Goal: Task Accomplishment & Management: Use online tool/utility

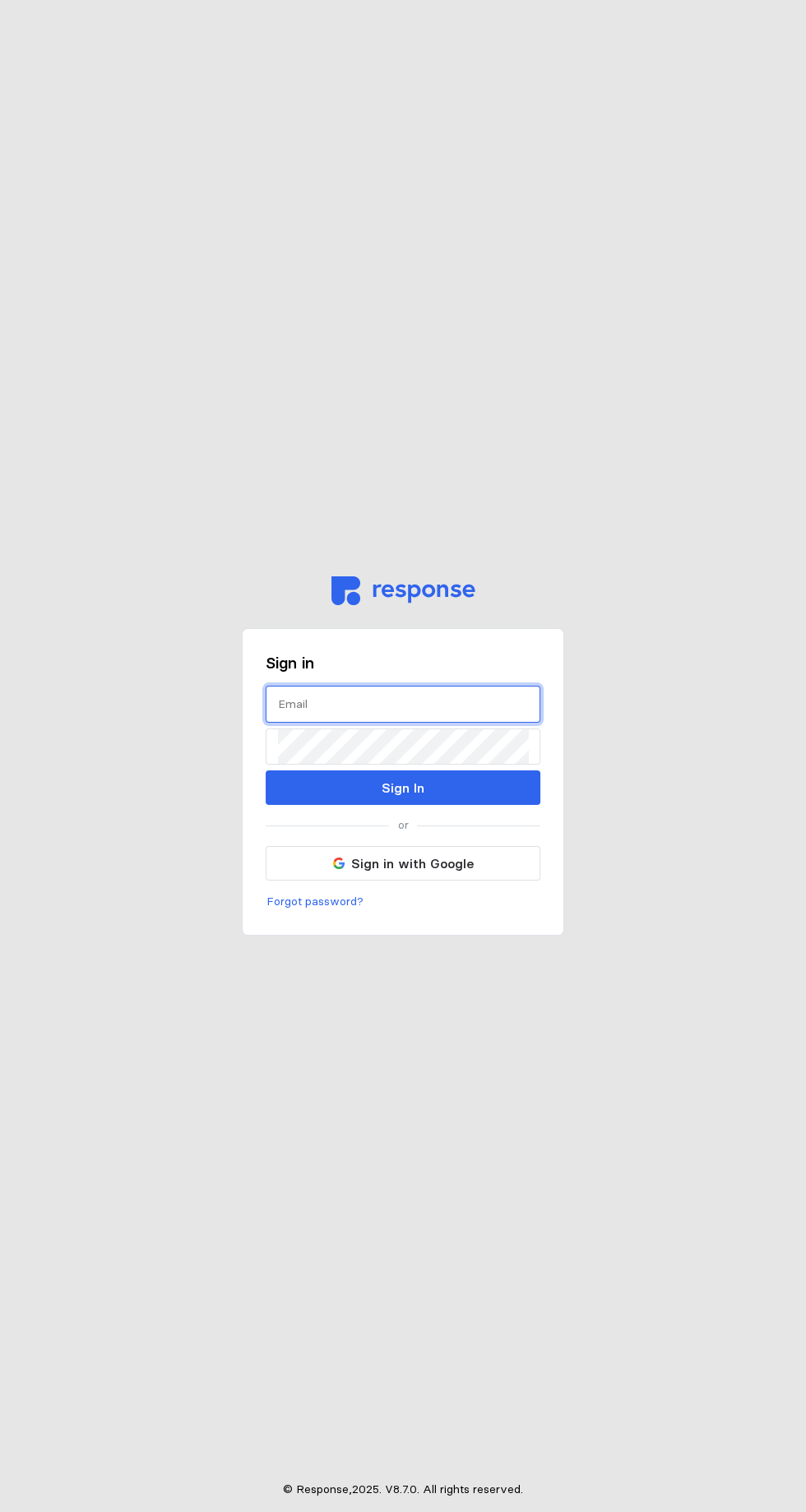
click at [469, 722] on input "text" at bounding box center [402, 704] width 250 height 35
type input "[EMAIL_ADDRESS][PERSON_NAME][DOMAIN_NAME]"
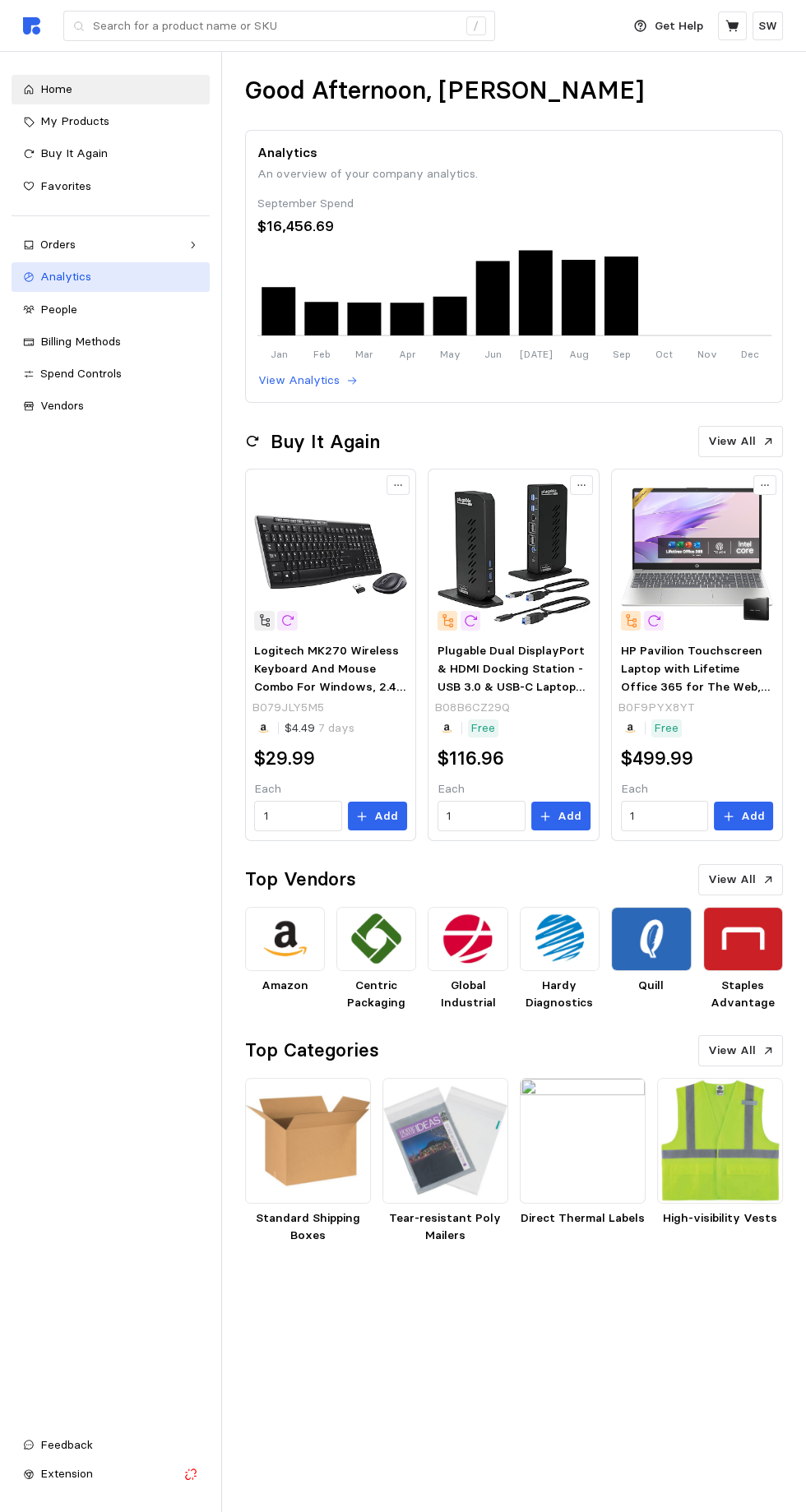
click at [43, 277] on span "Analytics" at bounding box center [66, 276] width 51 height 15
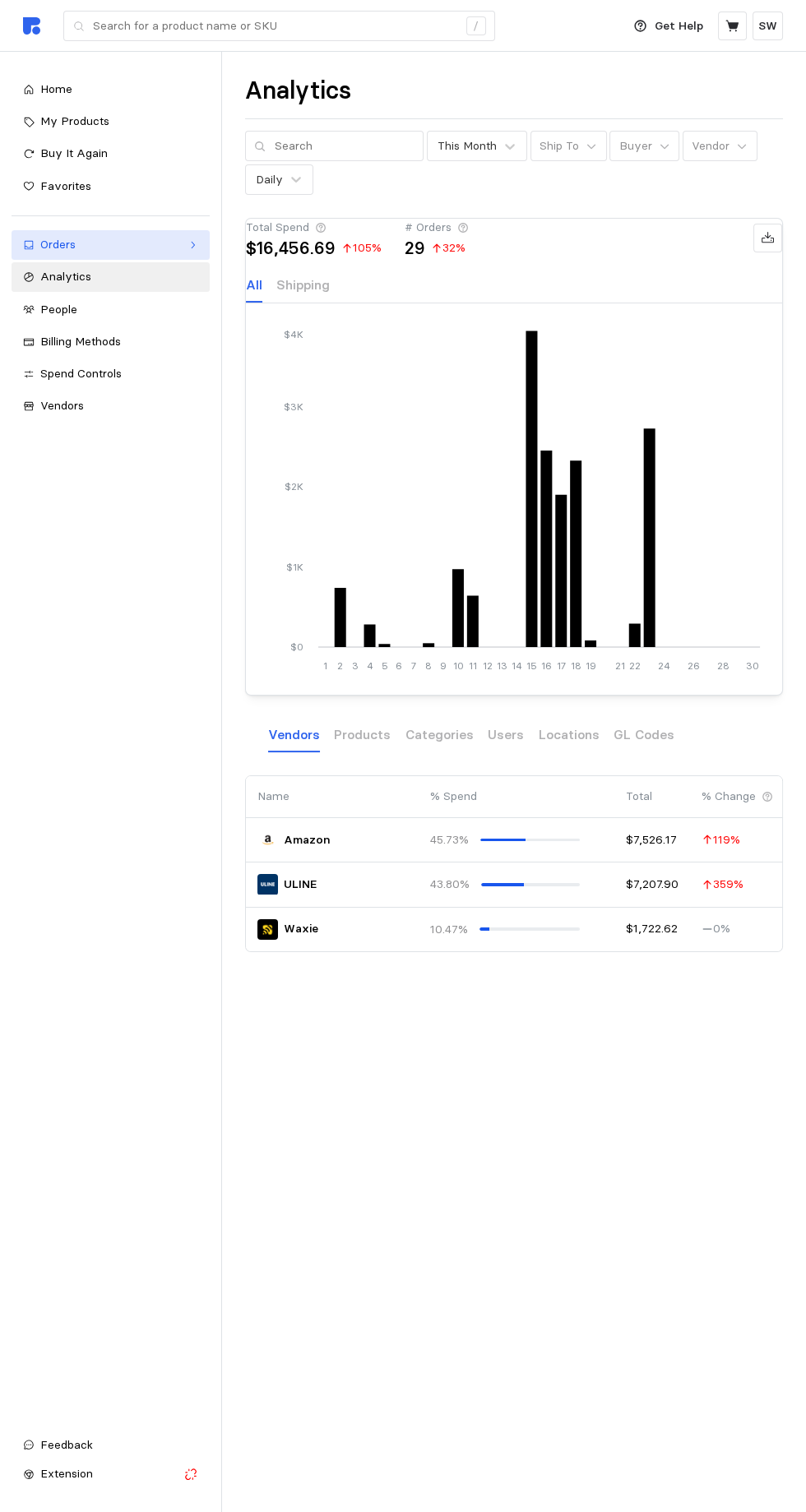
click at [32, 239] on icon at bounding box center [28, 244] width 11 height 11
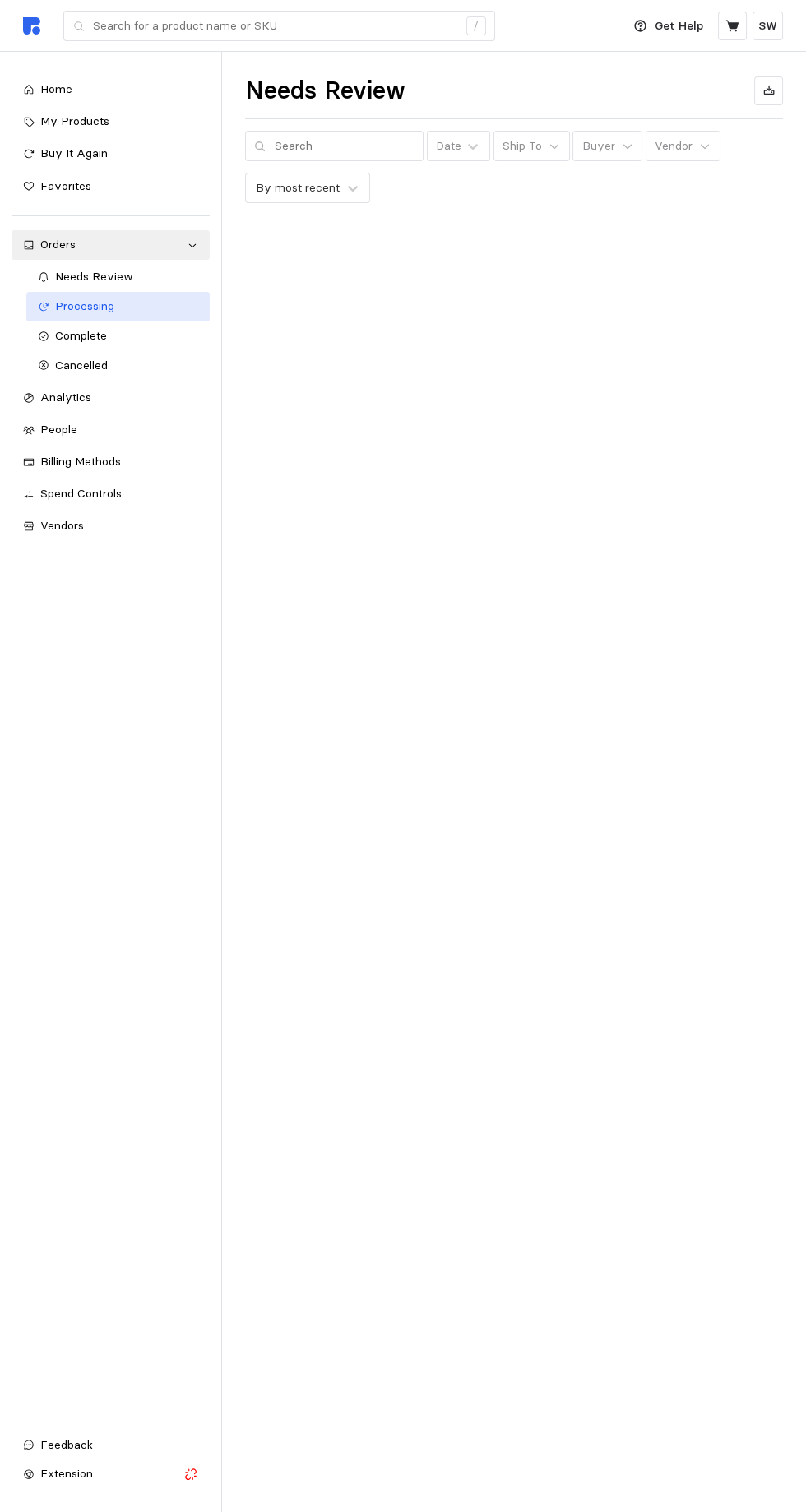
click at [54, 299] on link "Processing" at bounding box center [118, 306] width 184 height 30
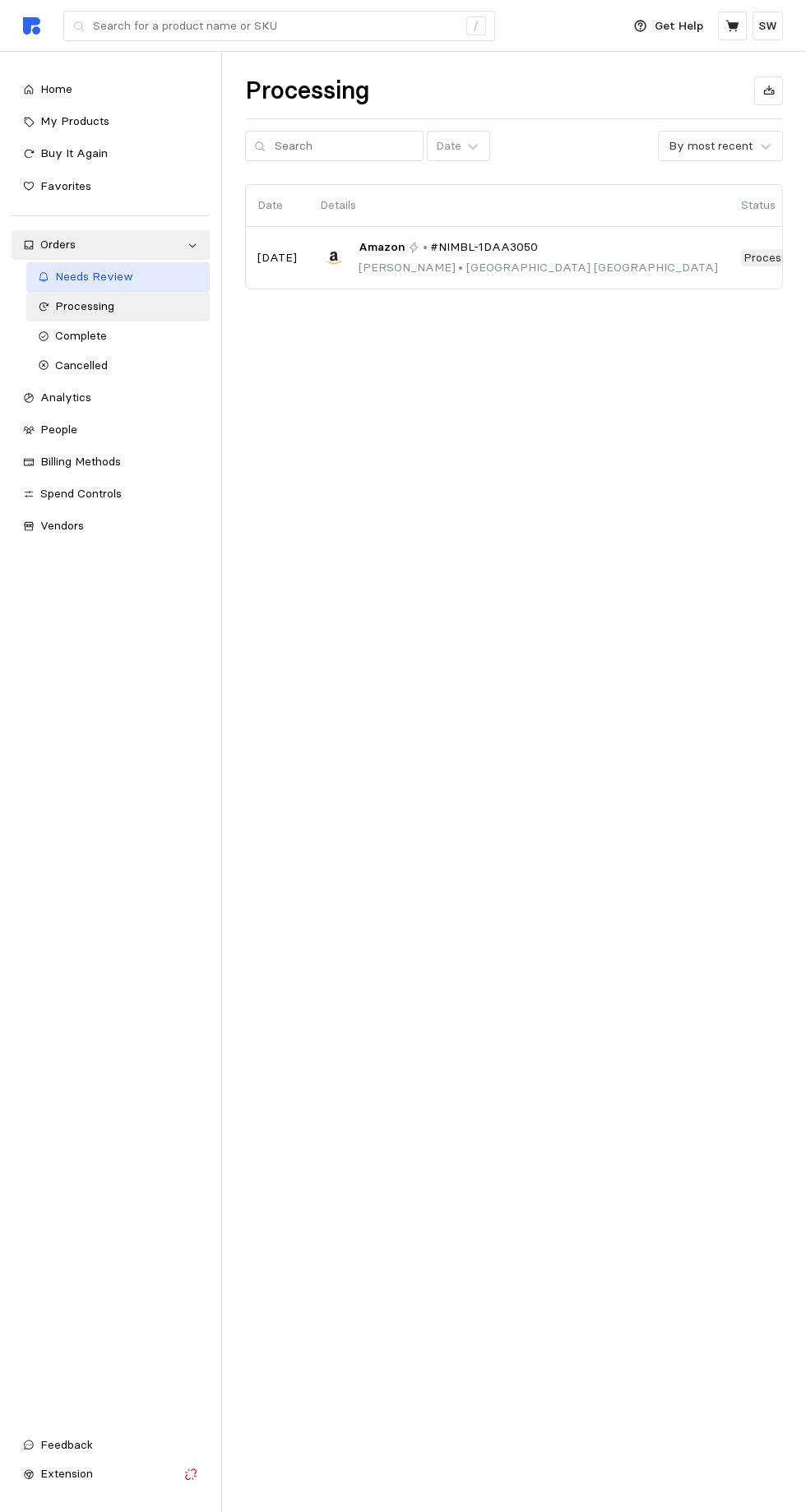
click at [64, 288] on link "Needs Review" at bounding box center [118, 277] width 184 height 30
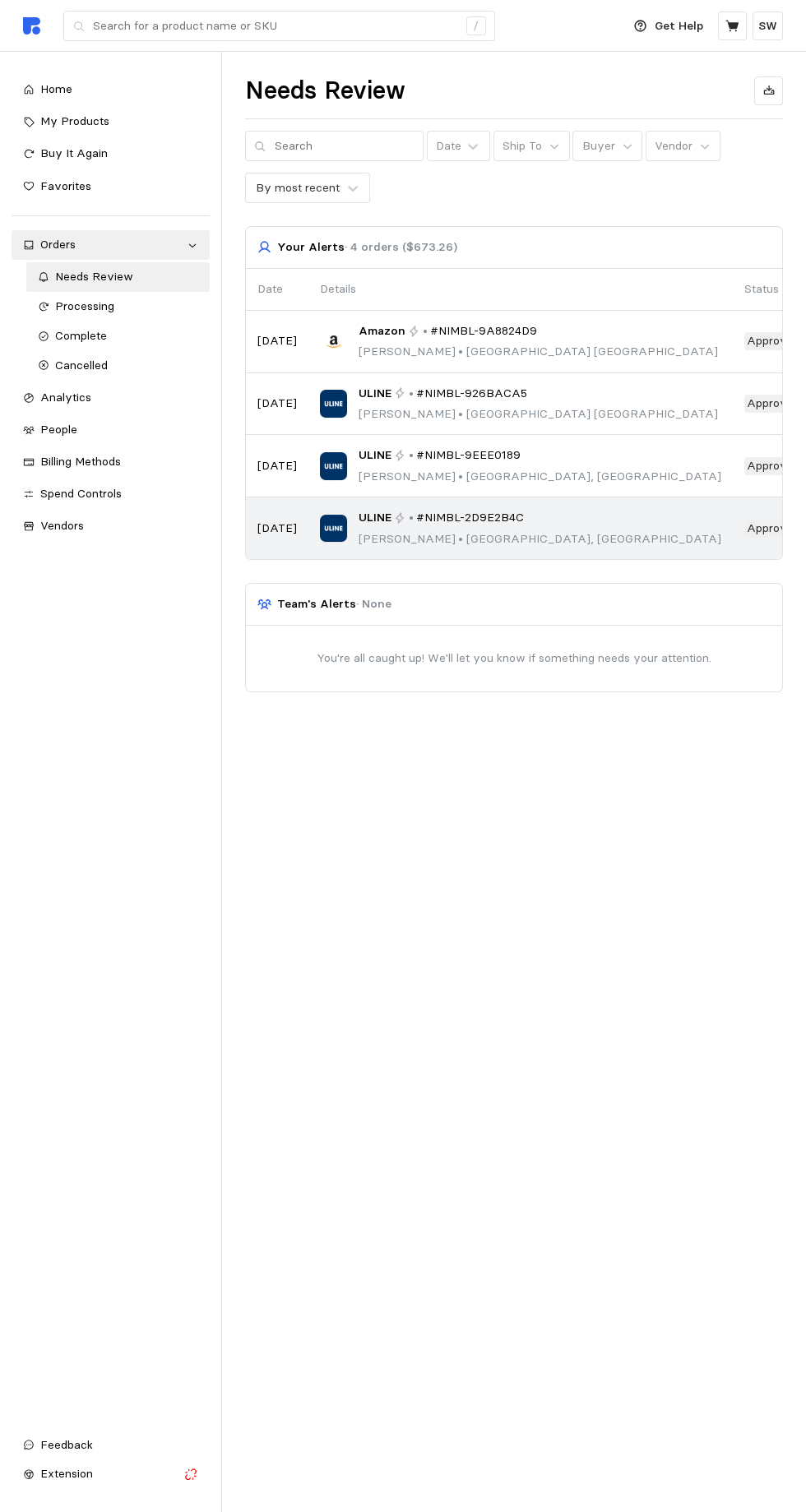
click at [589, 522] on td "ULINE • #NIMBL-2D9E2B4C [PERSON_NAME] • [GEOGRAPHIC_DATA], [GEOGRAPHIC_DATA]" at bounding box center [520, 528] width 424 height 61
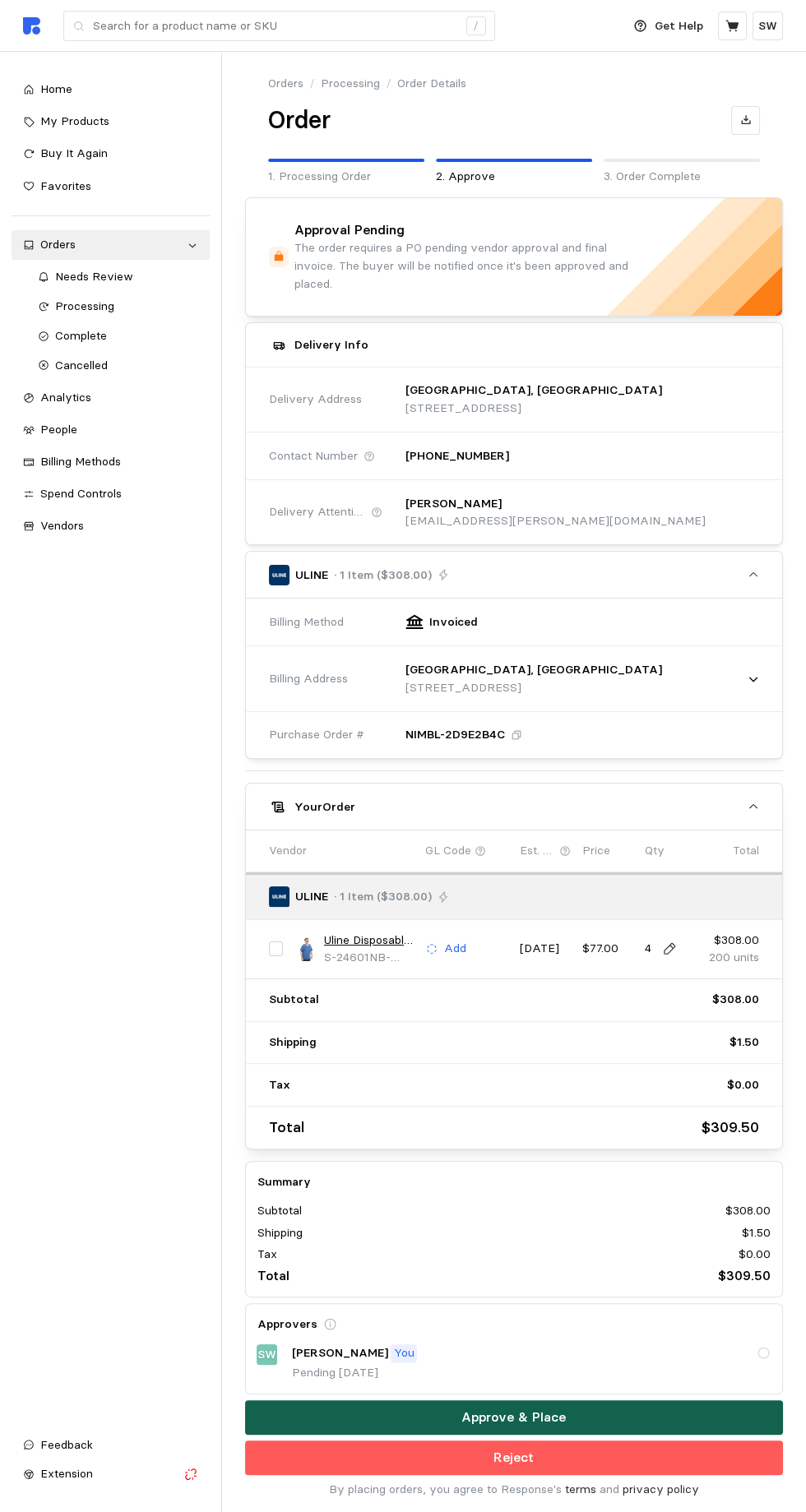
click at [622, 1400] on button "Approve & Place" at bounding box center [514, 1416] width 538 height 34
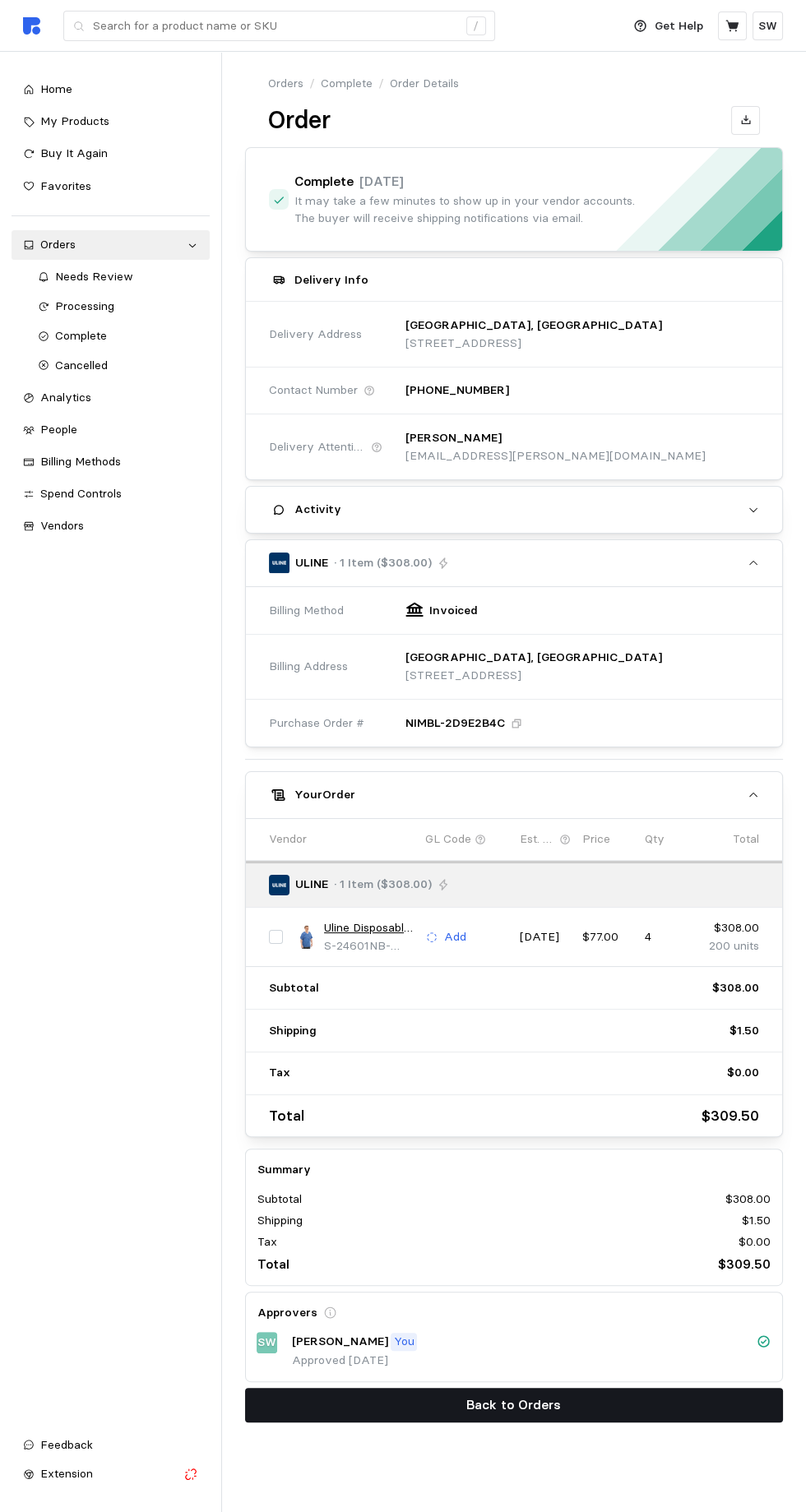
click at [629, 1388] on button "Back to Orders" at bounding box center [514, 1404] width 538 height 34
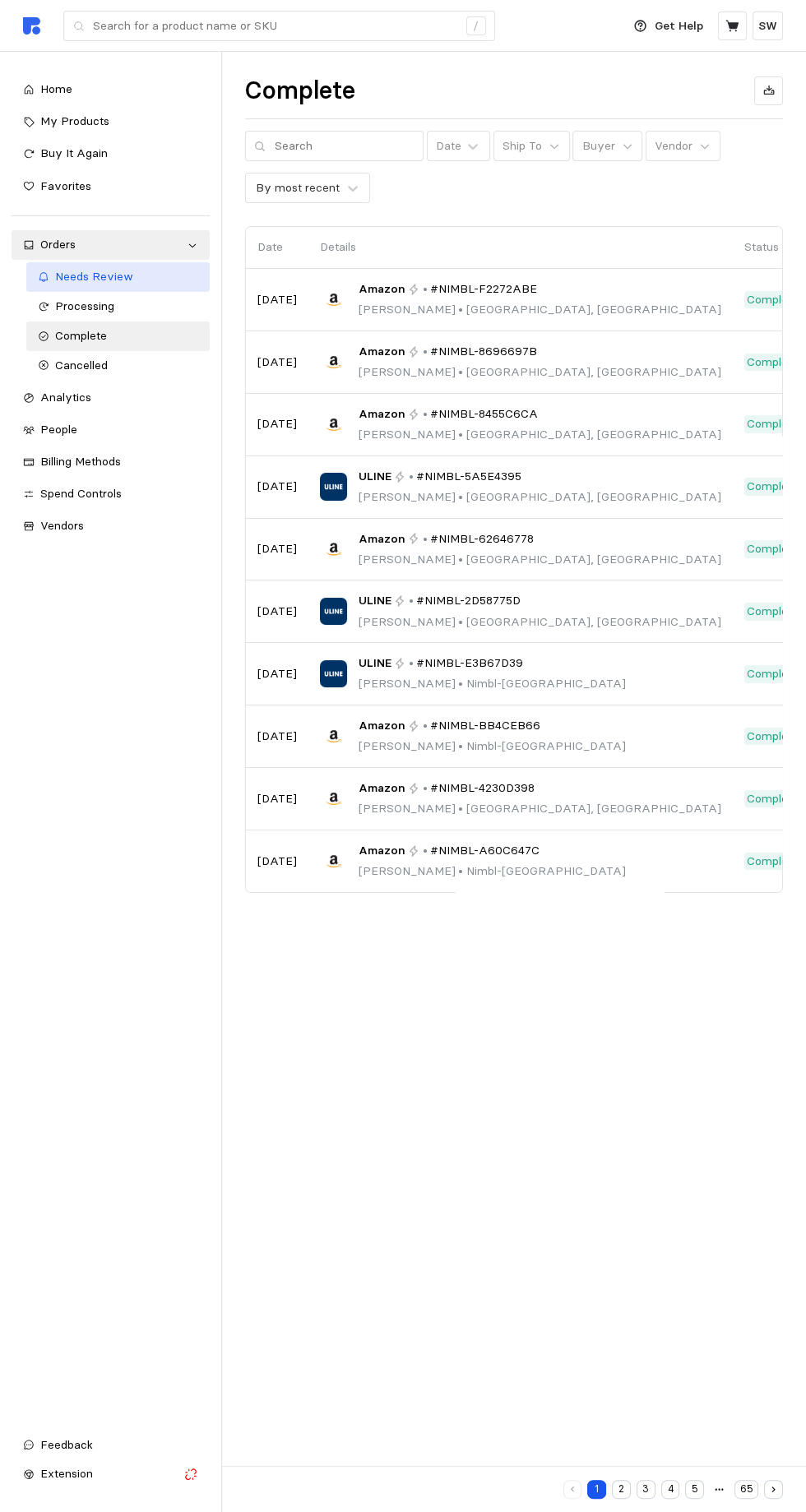
click at [71, 277] on span "Needs Review" at bounding box center [94, 276] width 78 height 15
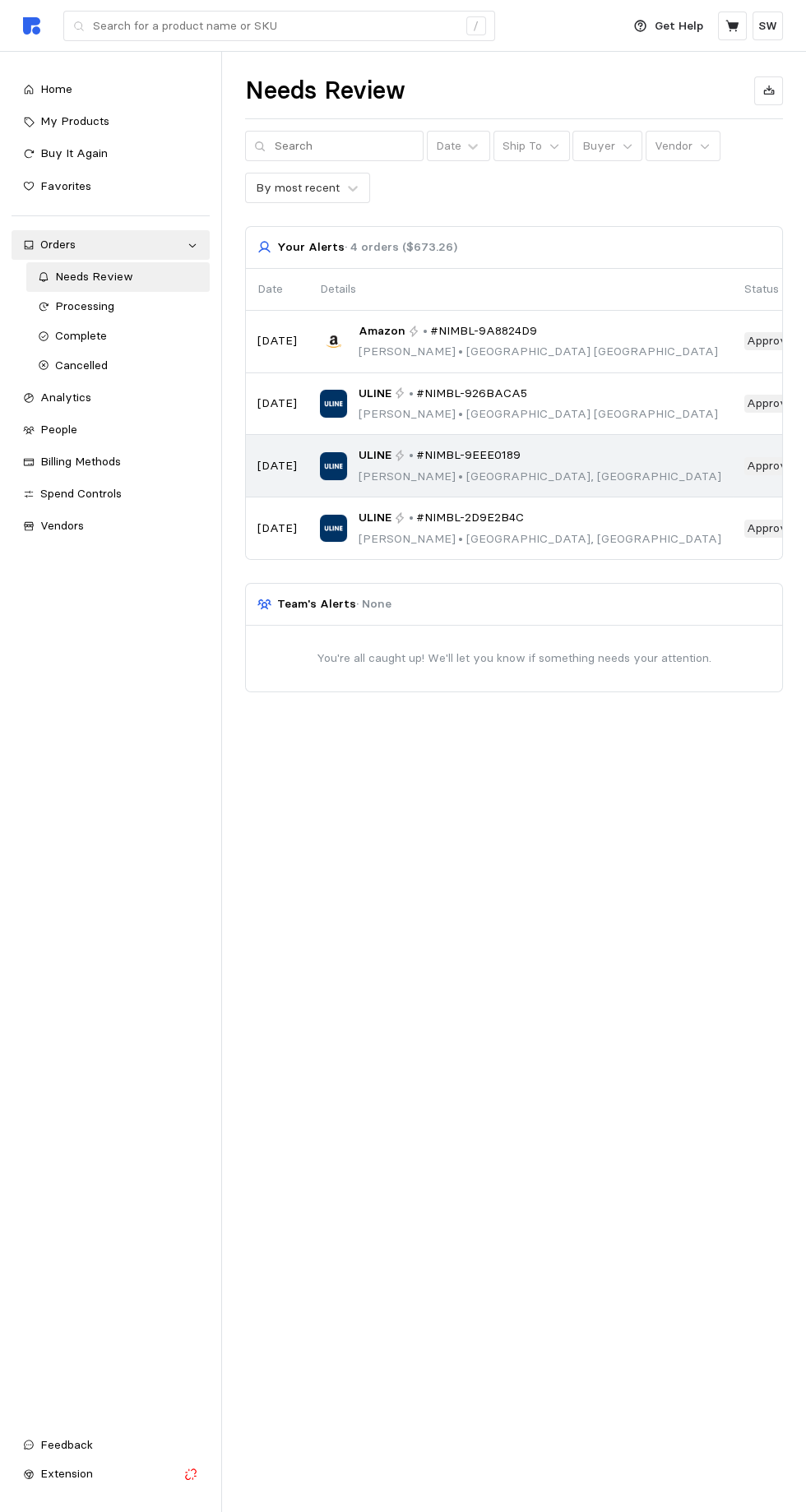
click at [529, 467] on div "ULINE • #NIMBL-9EEE0189 [PERSON_NAME] • [GEOGRAPHIC_DATA], [GEOGRAPHIC_DATA]" at bounding box center [520, 465] width 401 height 39
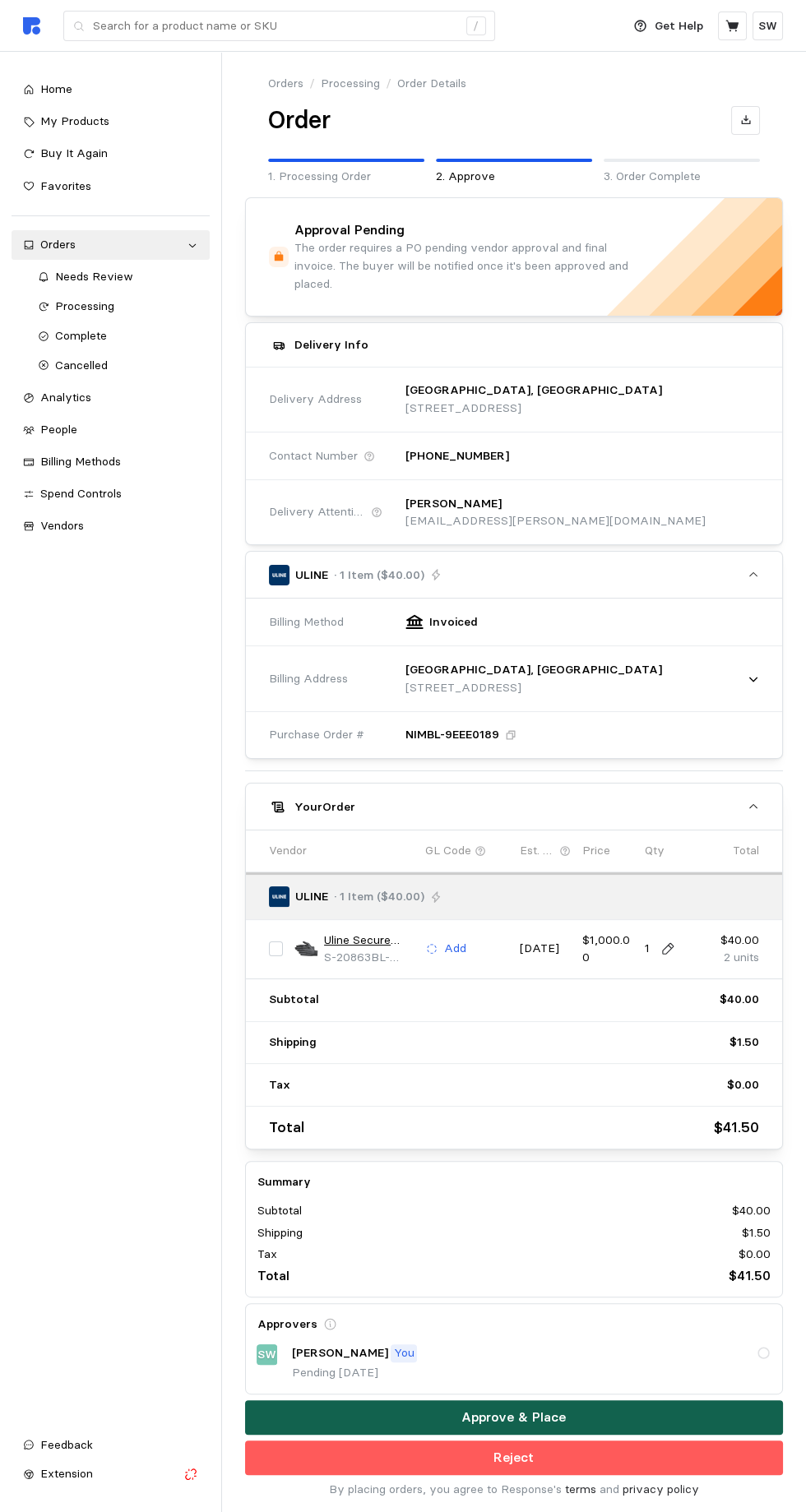
click at [606, 1420] on button "Approve & Place" at bounding box center [514, 1416] width 538 height 34
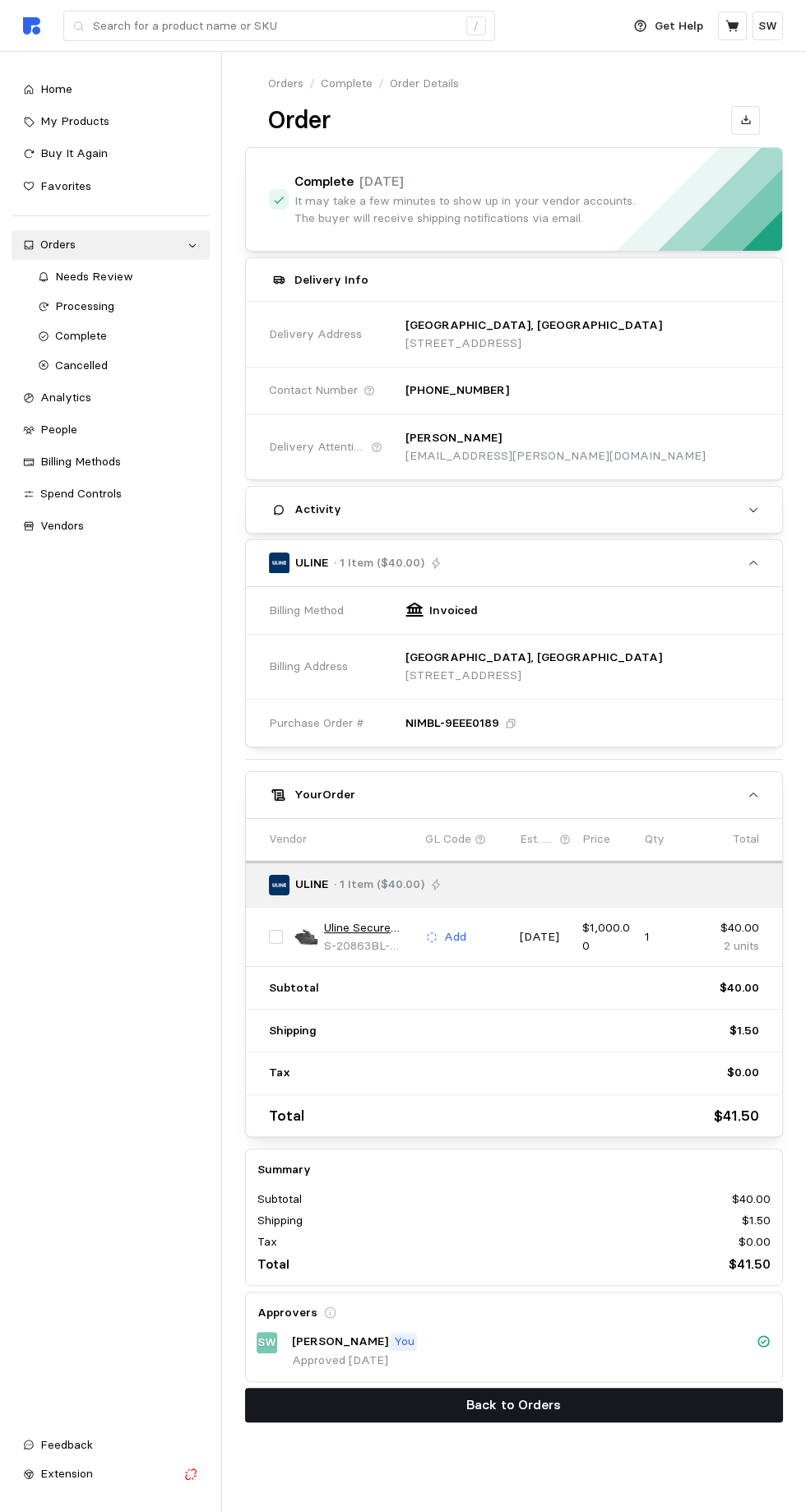
click at [582, 1403] on button "Back to Orders" at bounding box center [514, 1404] width 538 height 34
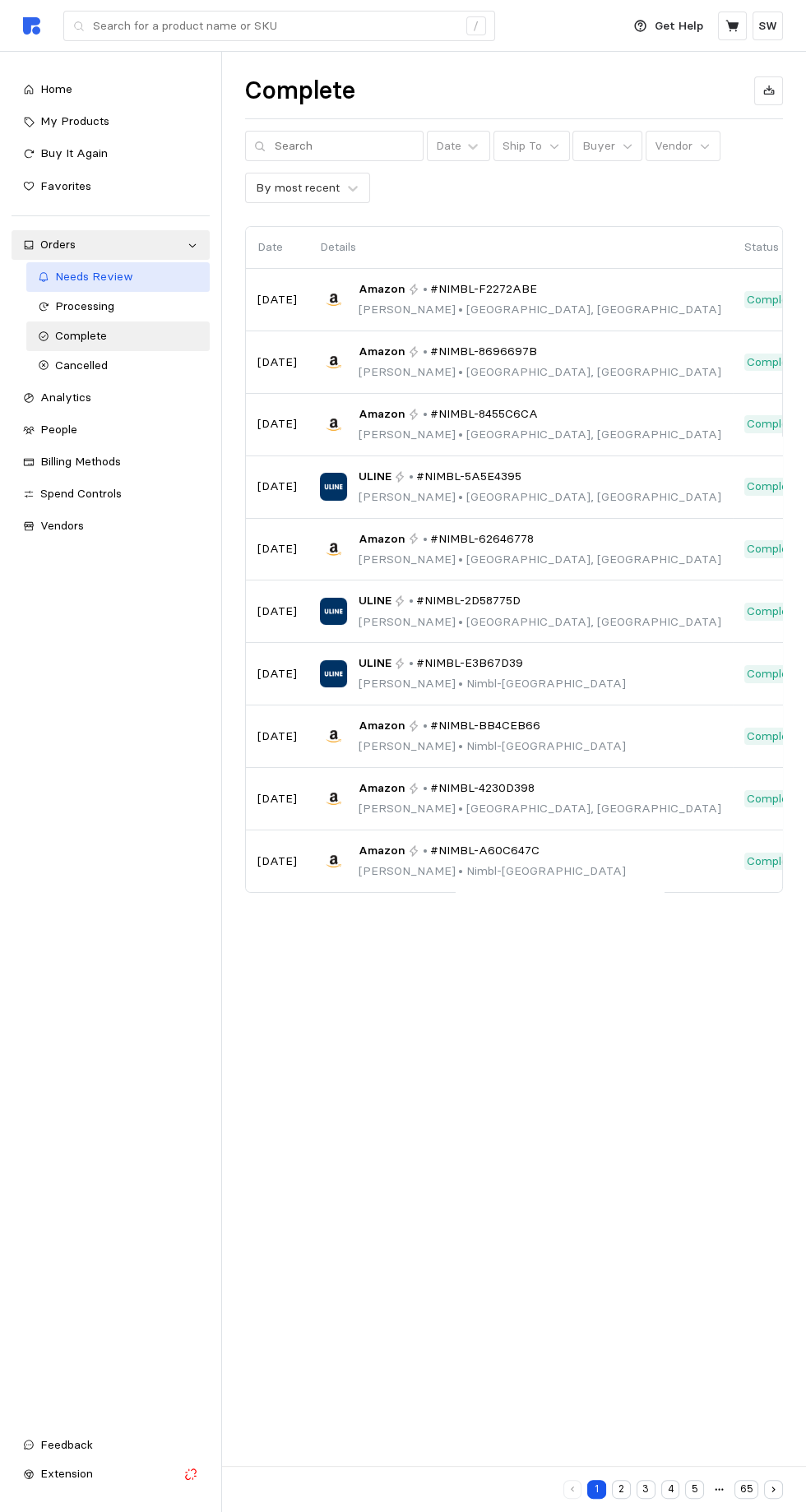
click at [88, 277] on span "Needs Review" at bounding box center [94, 276] width 78 height 15
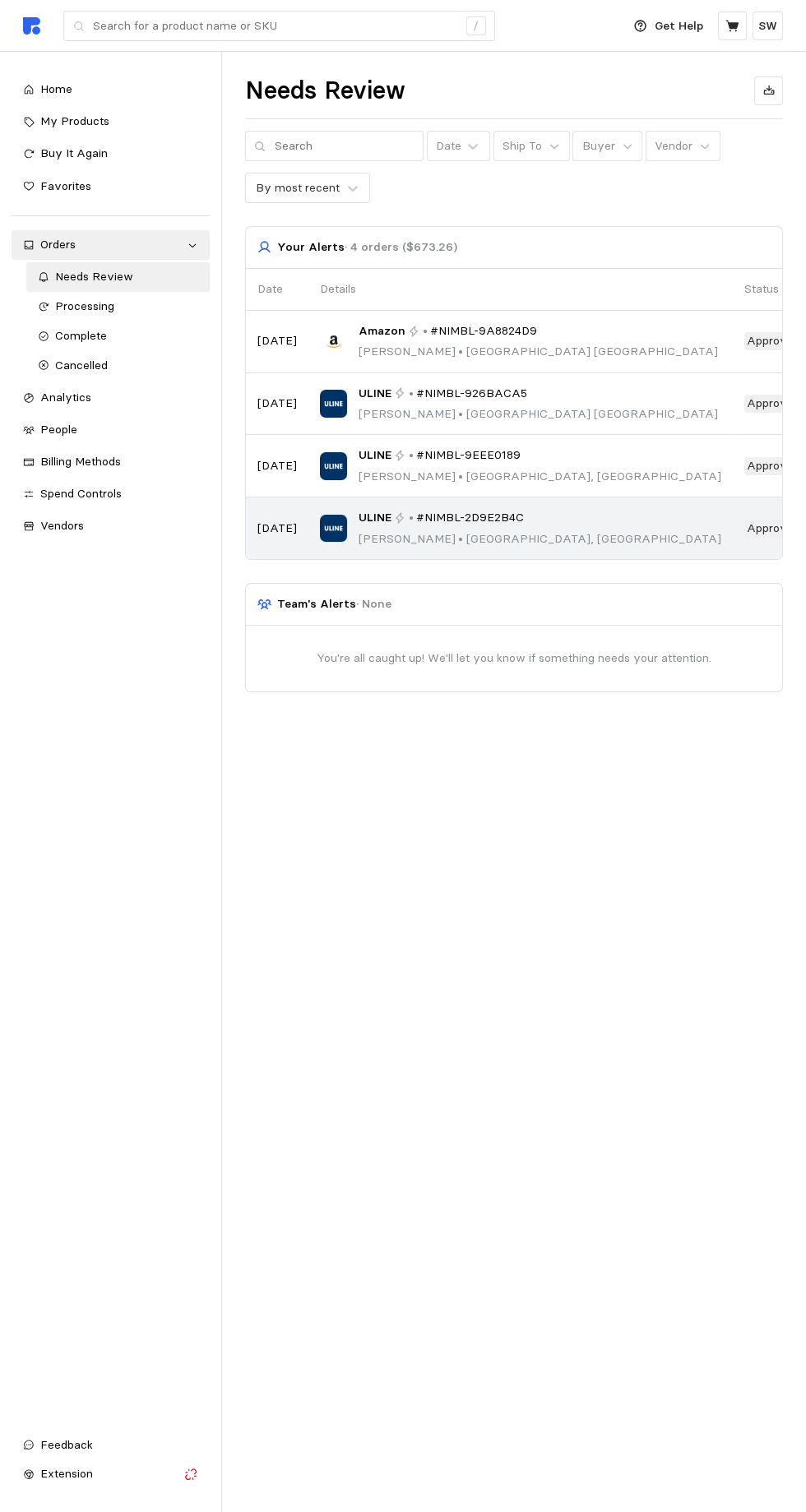
click at [529, 550] on td "ULINE • #NIMBL-2D9E2B4C [PERSON_NAME] • [GEOGRAPHIC_DATA], [GEOGRAPHIC_DATA]" at bounding box center [520, 528] width 424 height 61
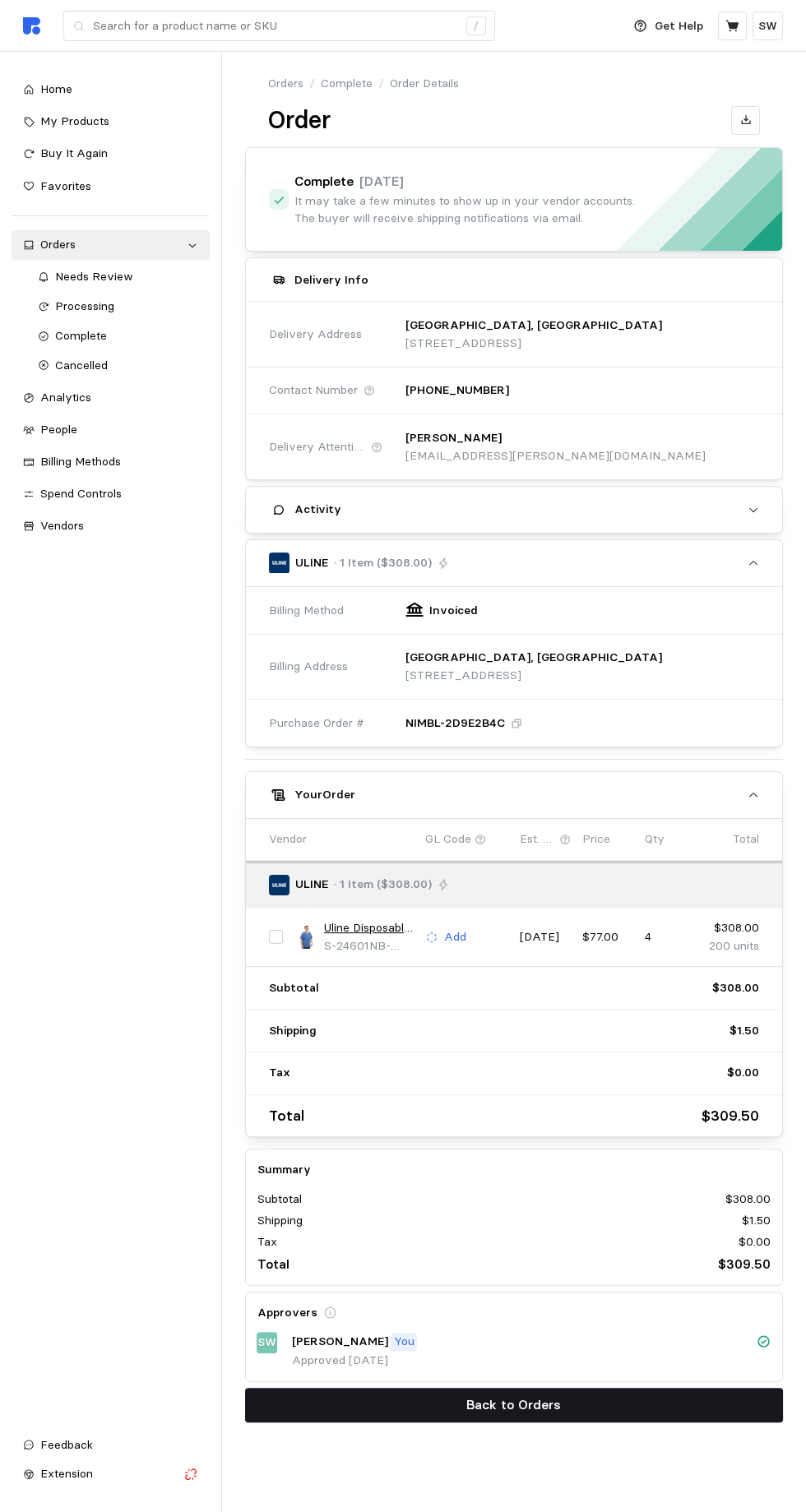
click at [604, 1388] on button "Back to Orders" at bounding box center [514, 1404] width 538 height 34
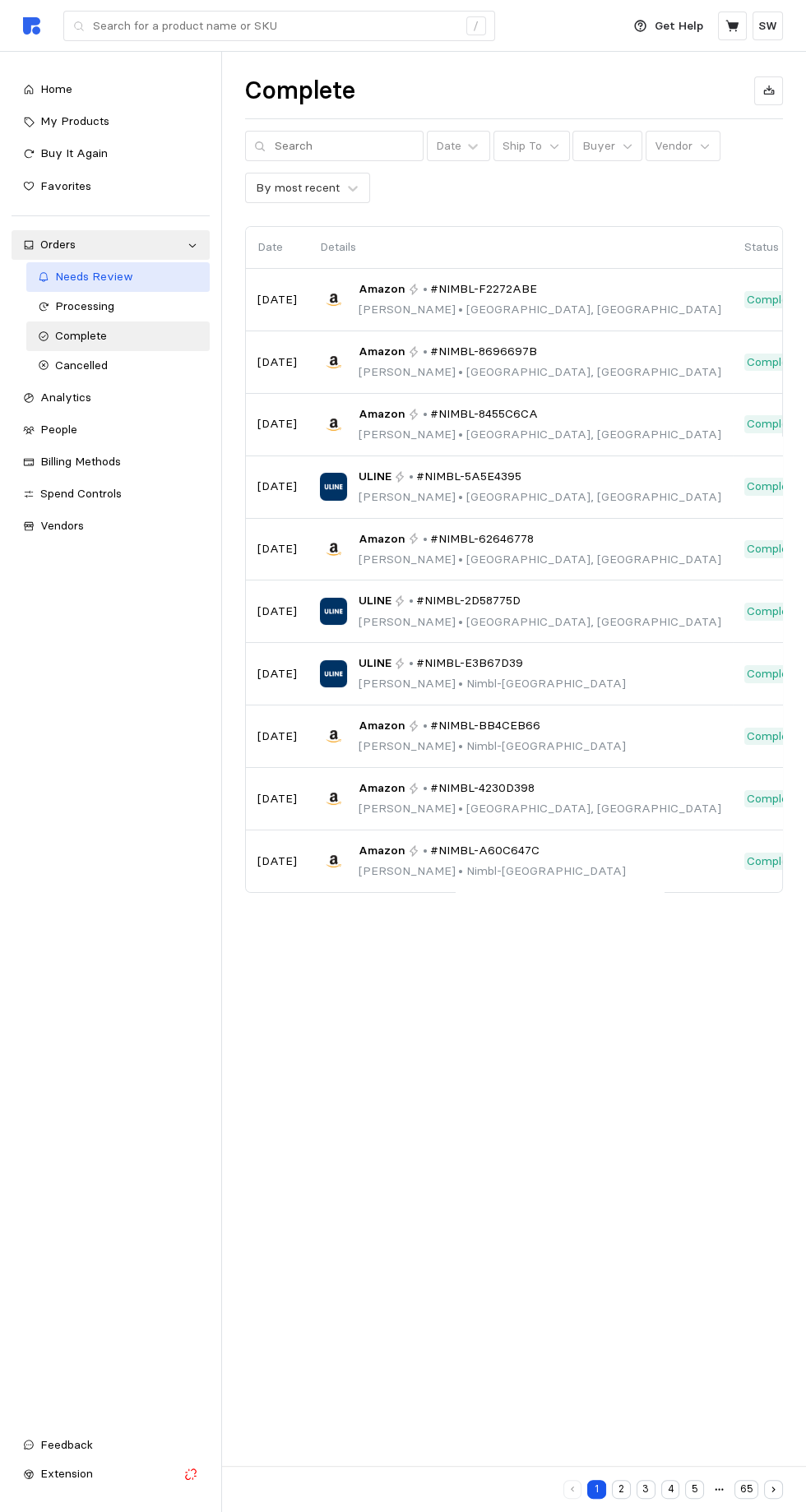
click at [63, 277] on span "Needs Review" at bounding box center [94, 276] width 78 height 15
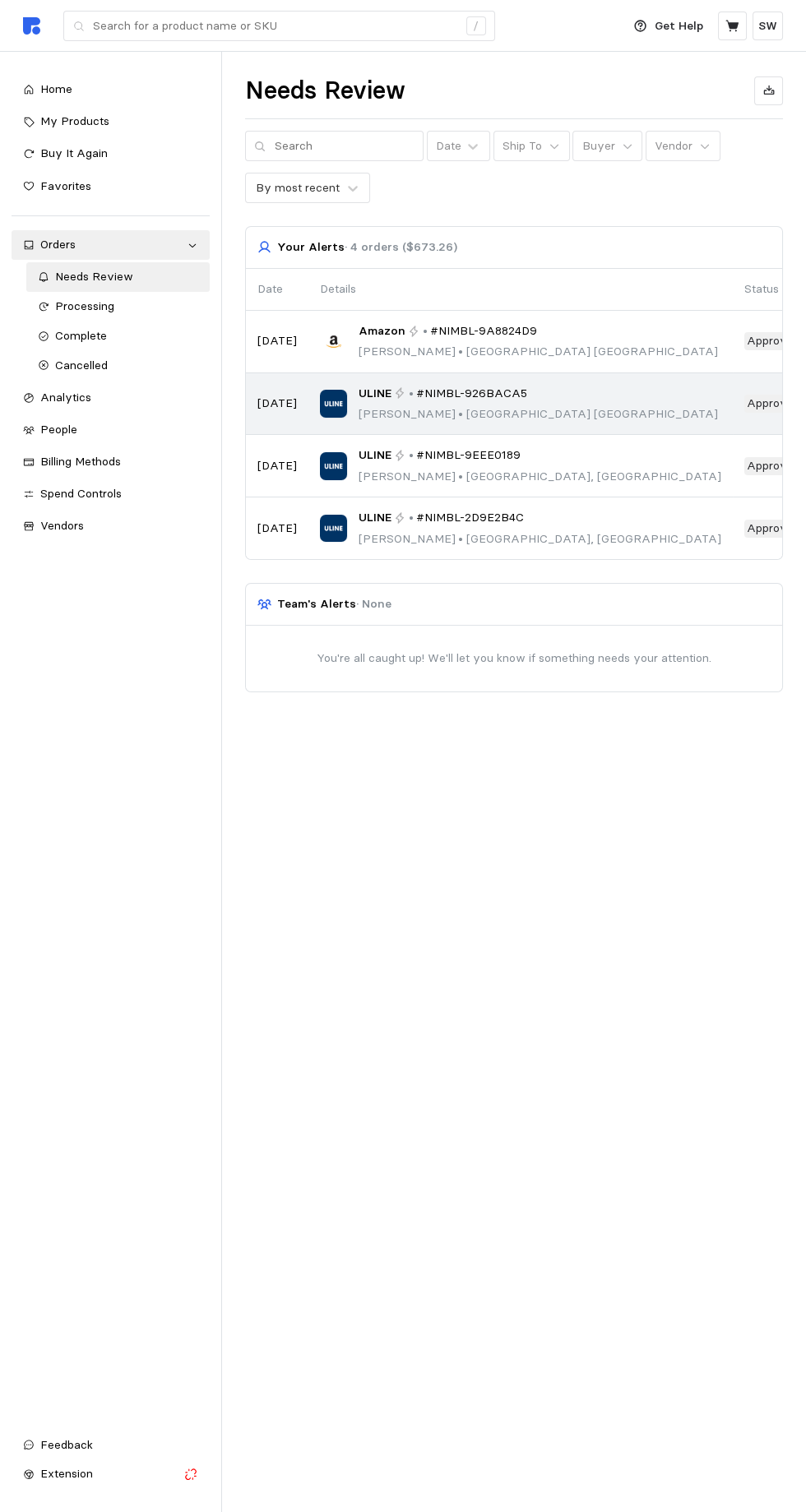
click at [518, 402] on div "ULINE • #NIMBL-926BACA5 [PERSON_NAME] • [GEOGRAPHIC_DATA]" at bounding box center [537, 404] width 359 height 39
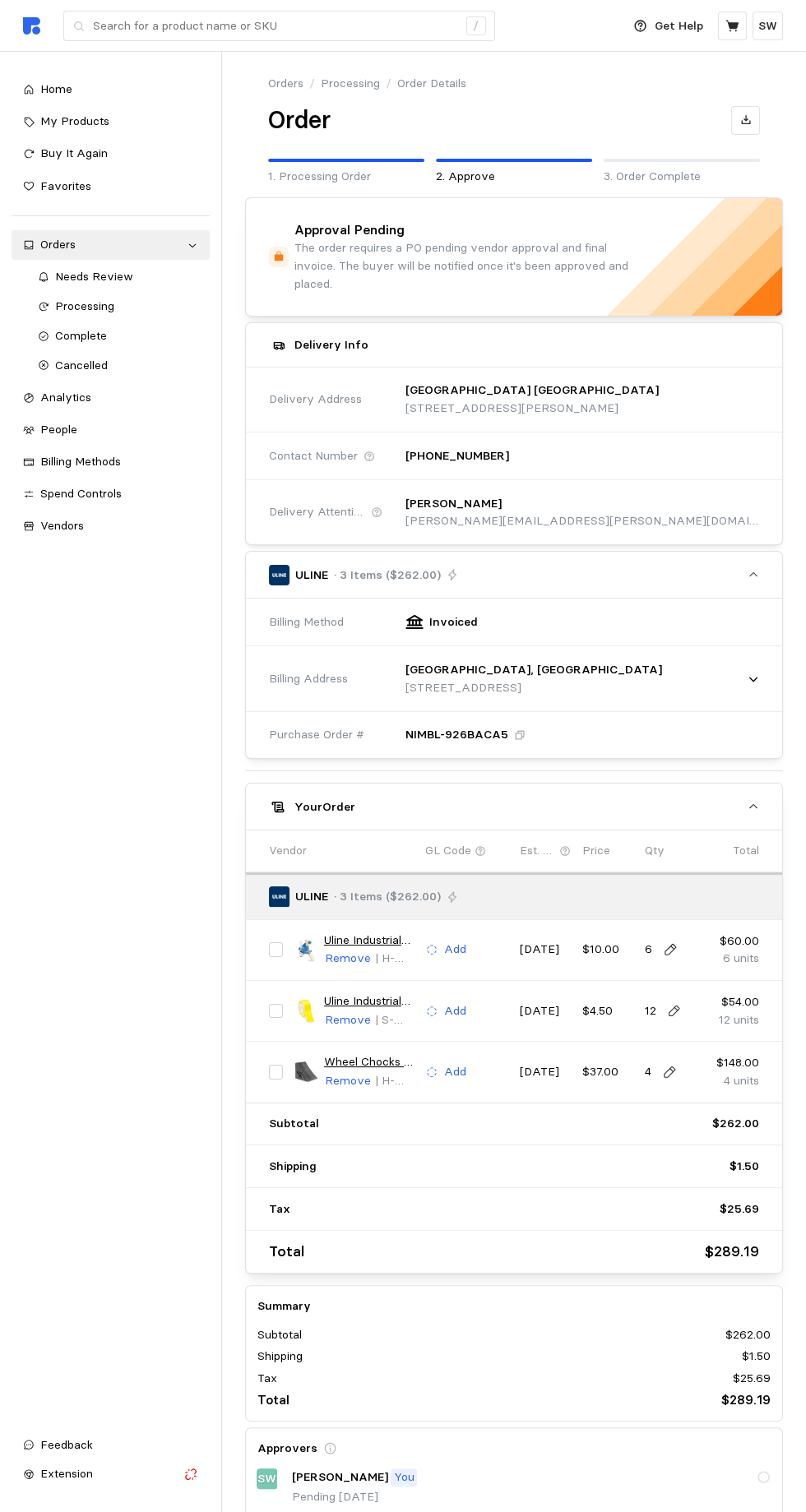
click at [636, 1511] on button "Approve & Place" at bounding box center [514, 1540] width 538 height 34
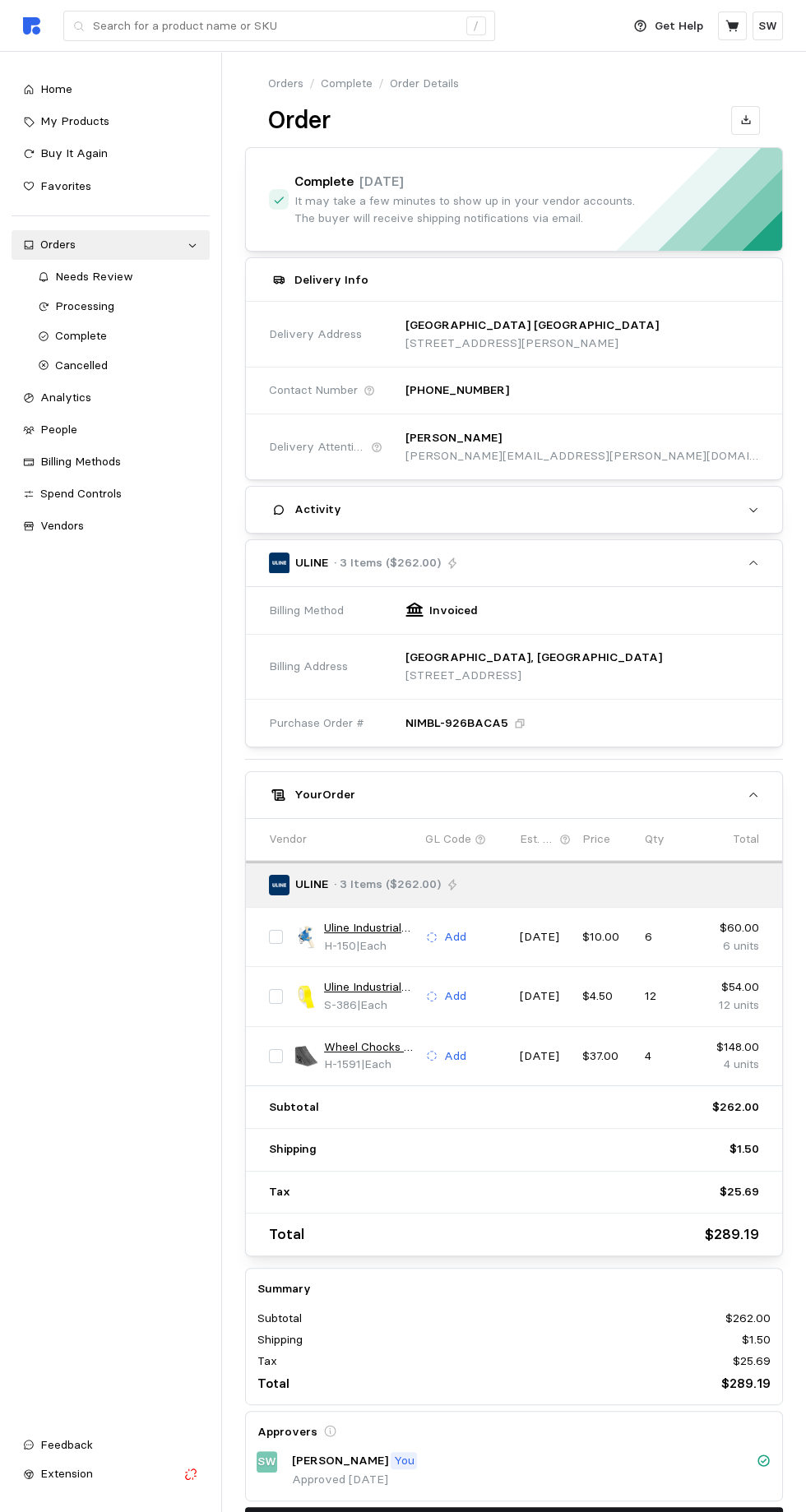
click at [587, 1511] on button "Back to Orders" at bounding box center [514, 1523] width 538 height 34
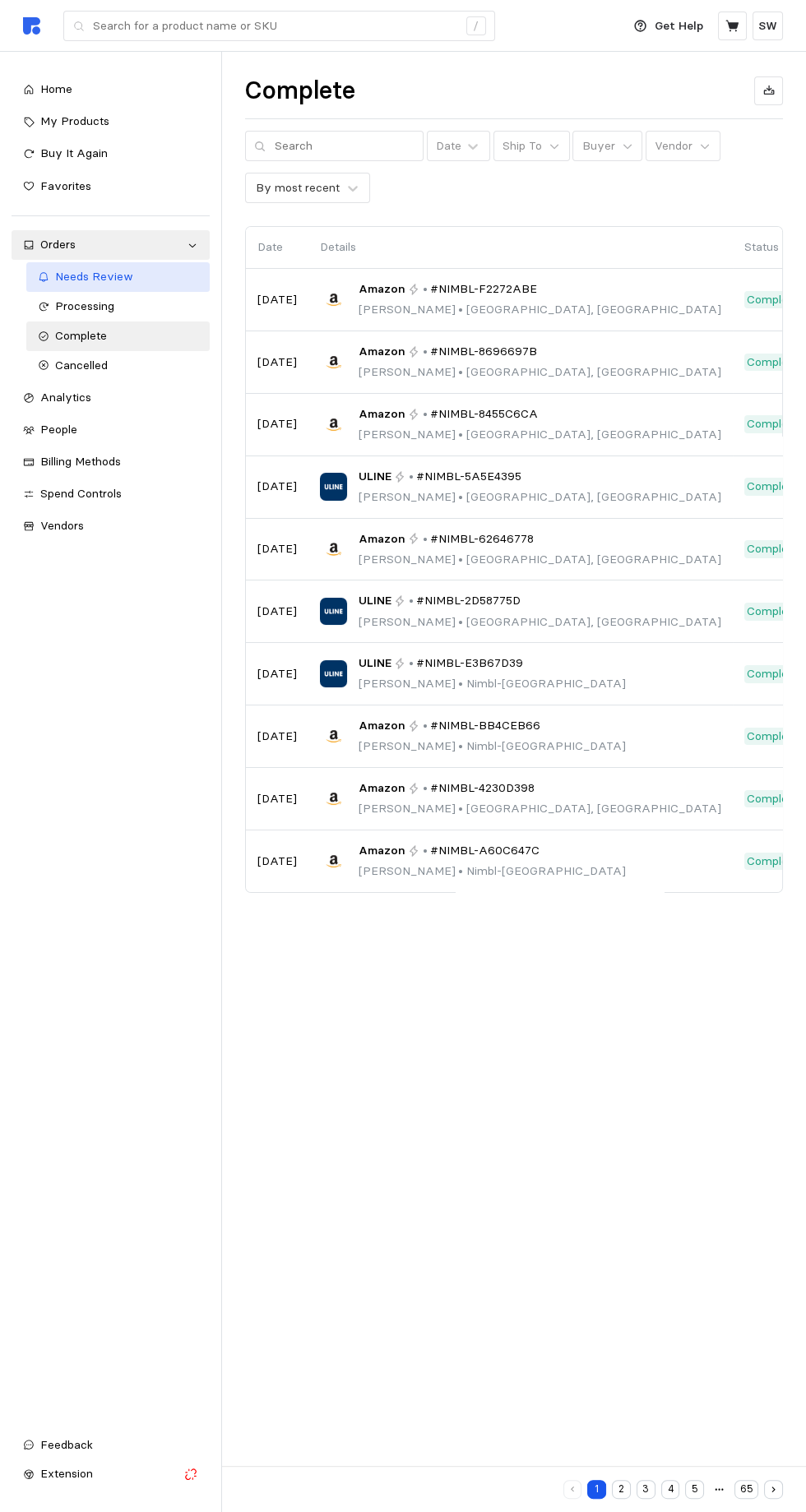
click at [84, 273] on span "Needs Review" at bounding box center [94, 276] width 78 height 15
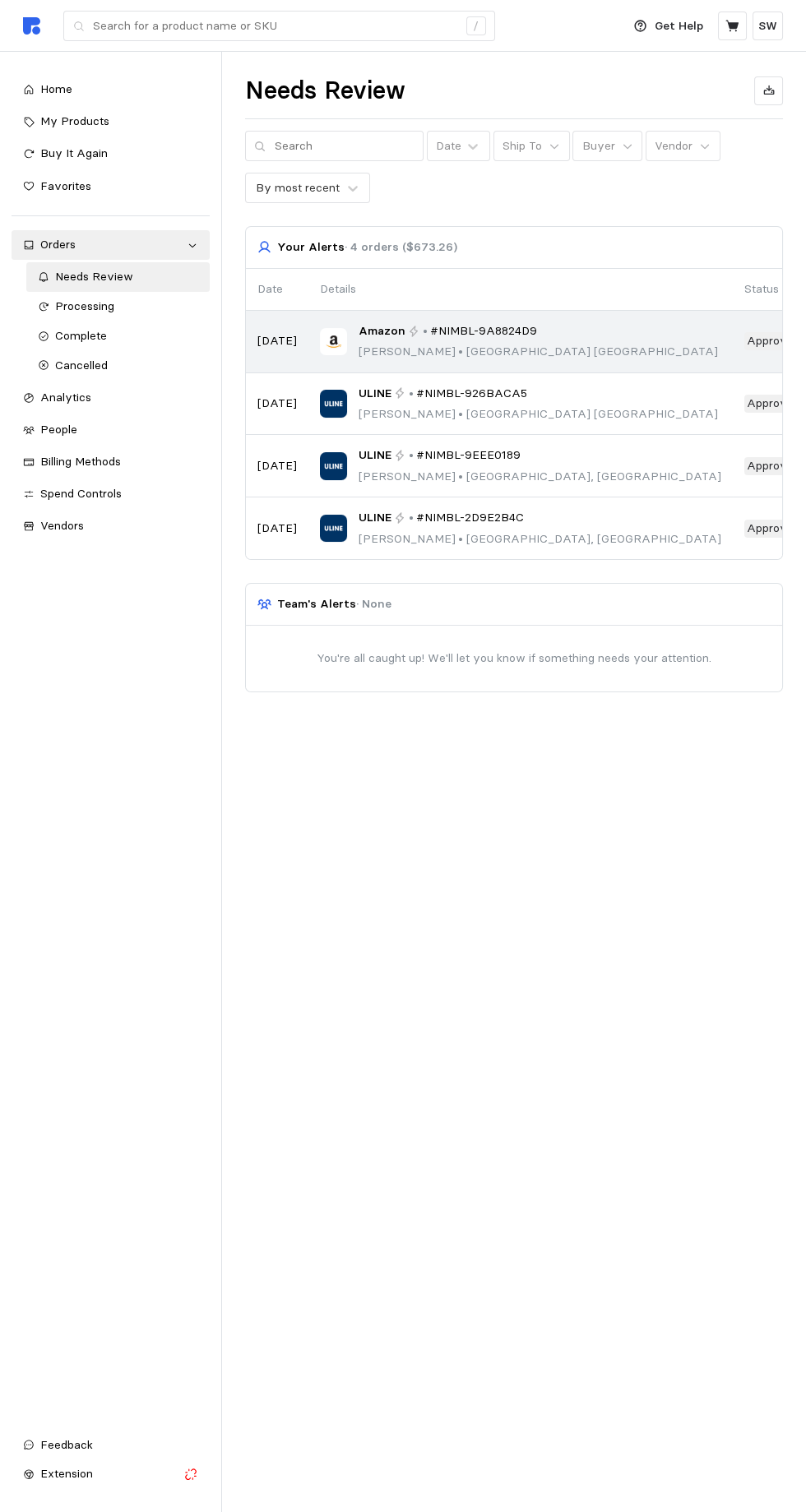
click at [391, 341] on div "Amazon • #NIMBL-9A8824D9 [PERSON_NAME] • [GEOGRAPHIC_DATA]" at bounding box center [537, 342] width 359 height 39
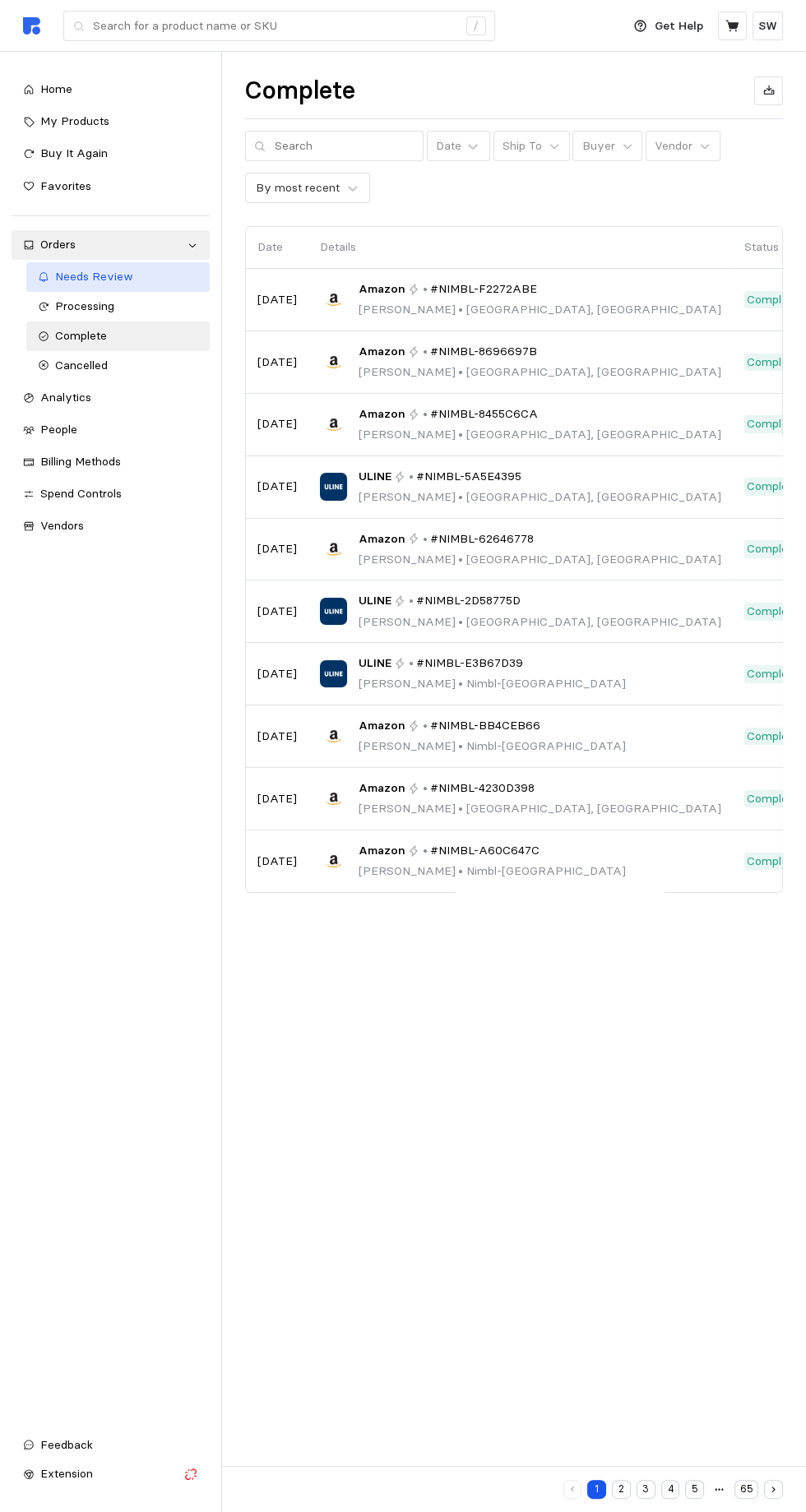
click at [61, 276] on span "Needs Review" at bounding box center [94, 276] width 78 height 15
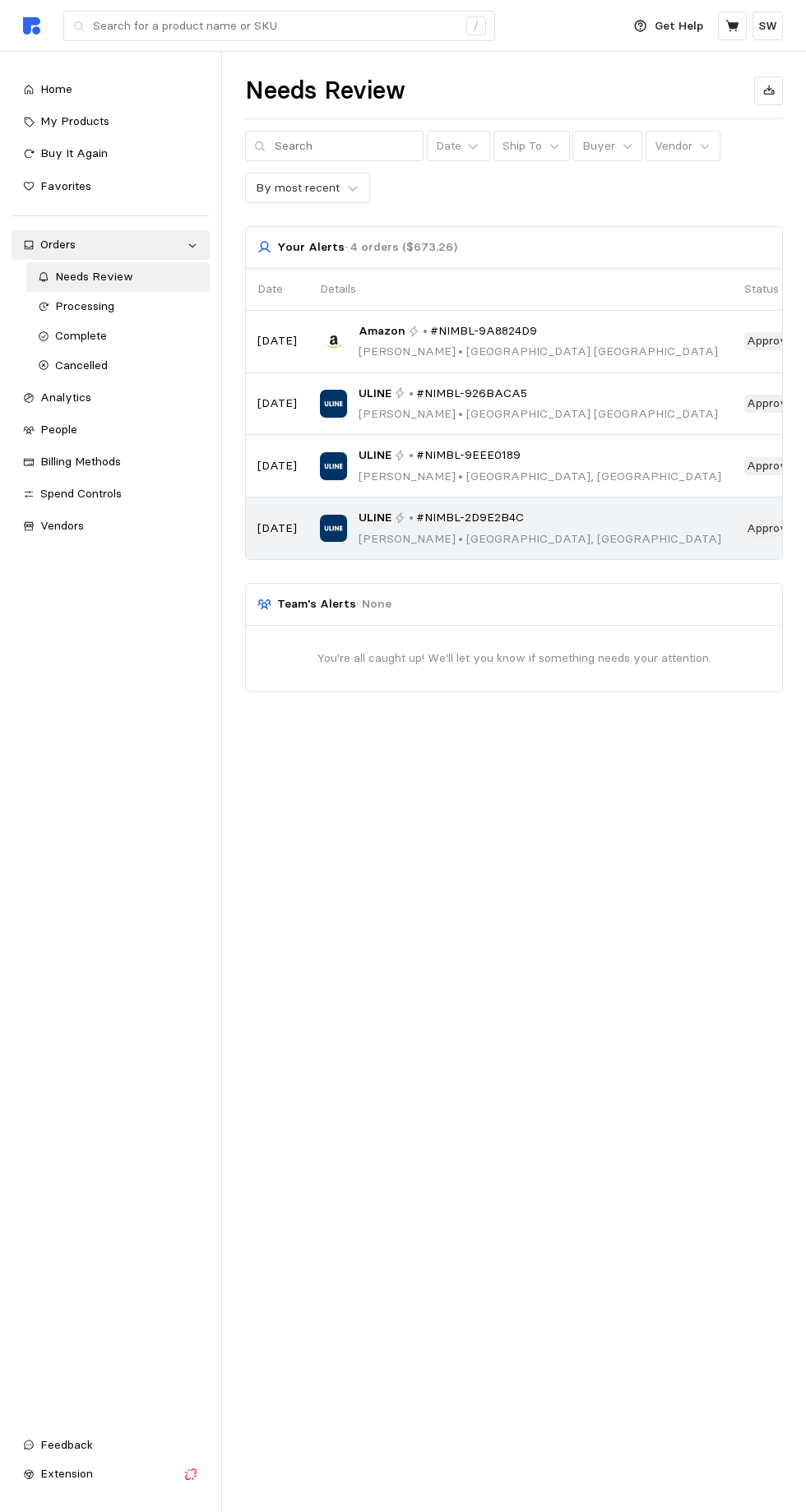
click at [515, 524] on div "ULINE • #NIMBL-2D9E2B4C [PERSON_NAME] • [GEOGRAPHIC_DATA], [GEOGRAPHIC_DATA]" at bounding box center [539, 529] width 363 height 39
